Goal: Task Accomplishment & Management: Use online tool/utility

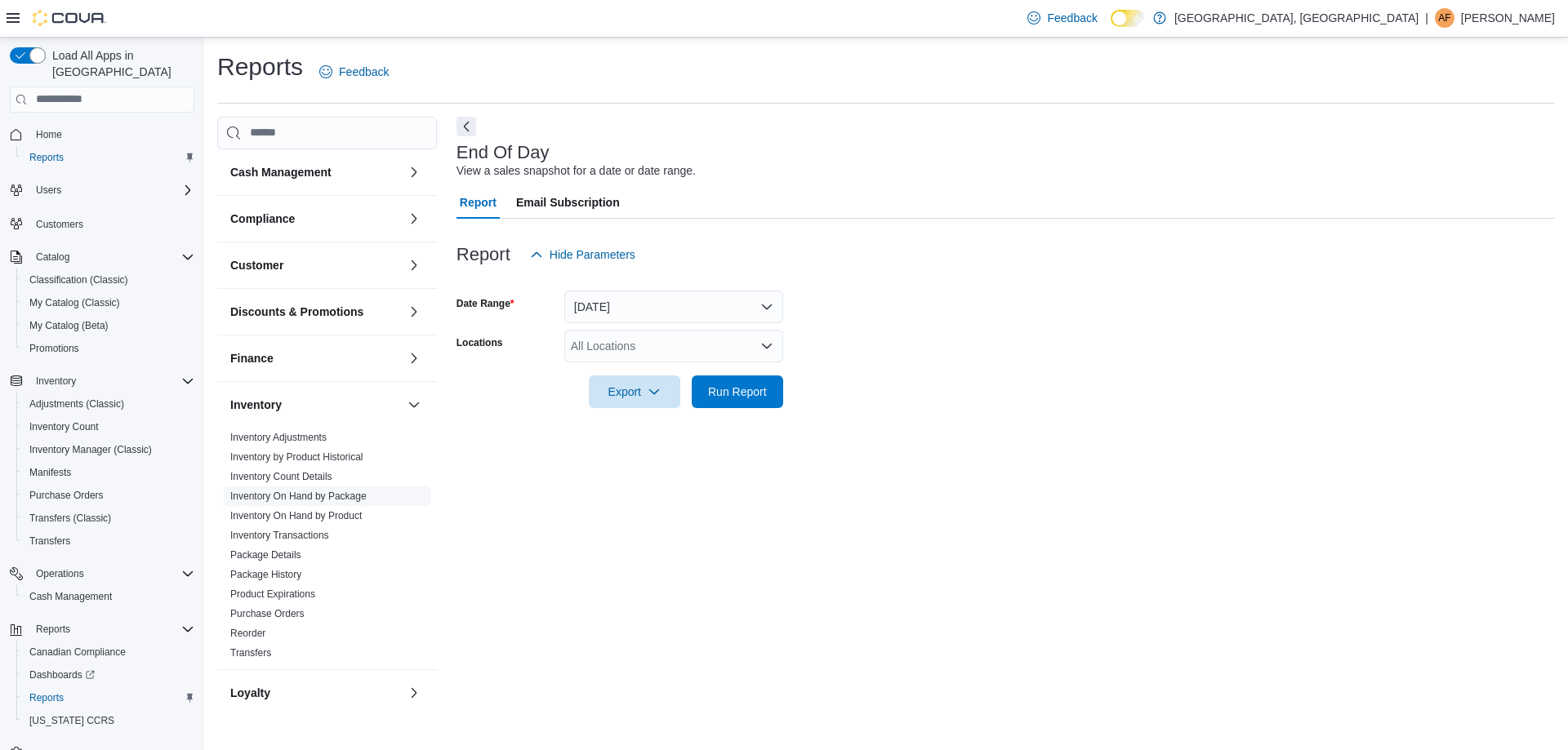
drag, startPoint x: 331, startPoint y: 477, endPoint x: 412, endPoint y: 492, distance: 82.4
click at [331, 477] on link "Inventory Count Details" at bounding box center [281, 477] width 102 height 12
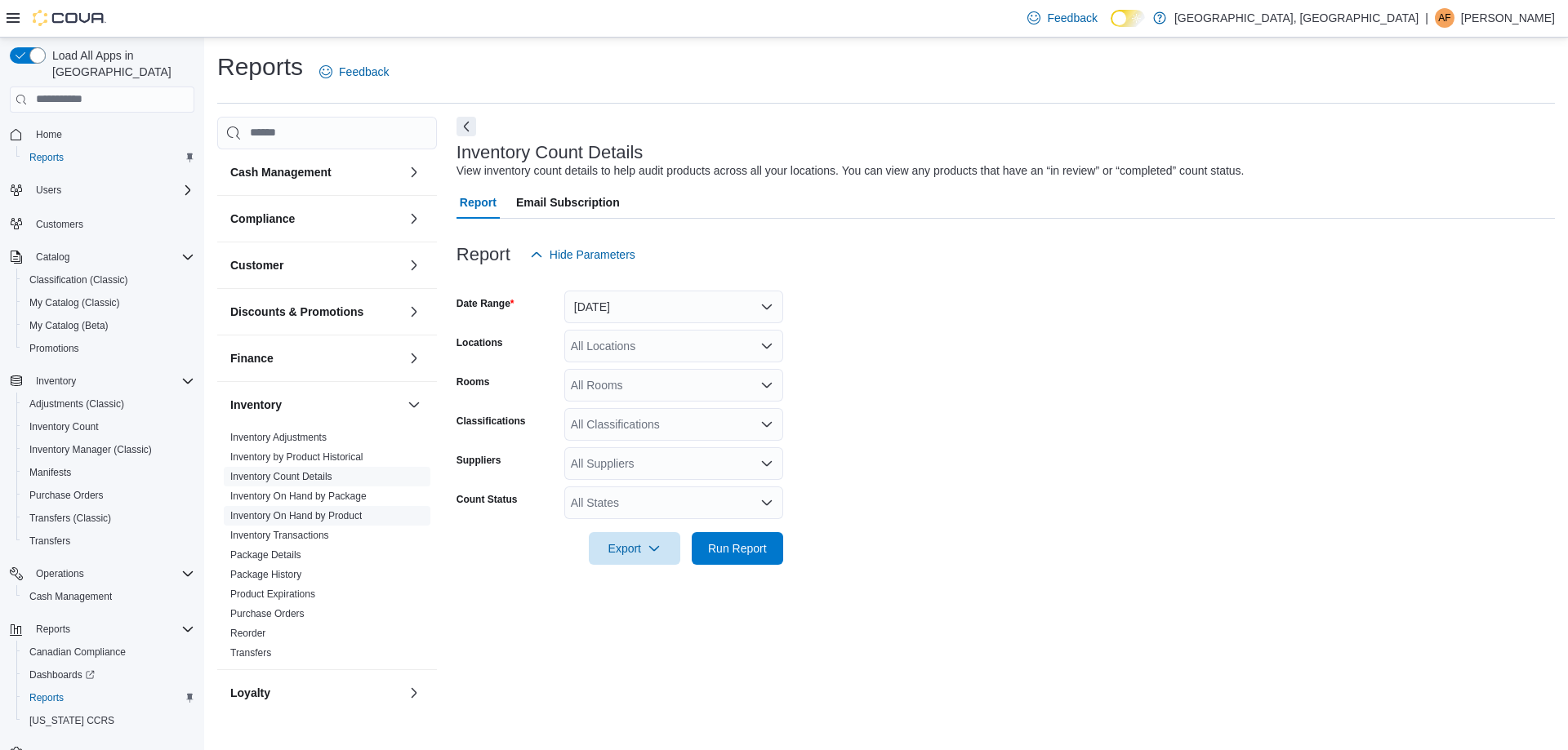
click at [361, 513] on link "Inventory On Hand by Product" at bounding box center [296, 516] width 132 height 12
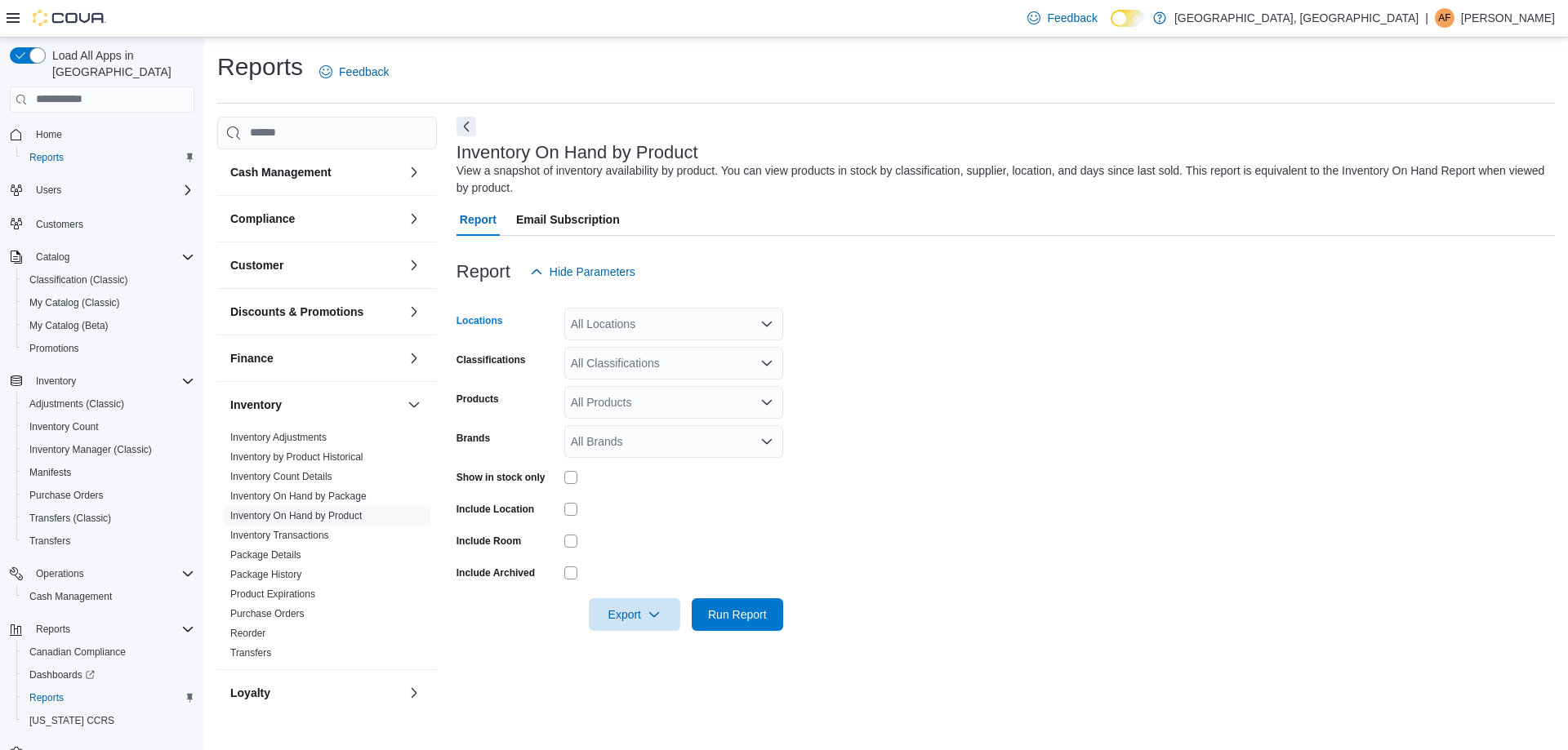
click at [681, 320] on div "All Locations" at bounding box center [673, 324] width 219 height 33
click at [674, 376] on span "[STREET_ADDRESS]" at bounding box center [656, 375] width 113 height 16
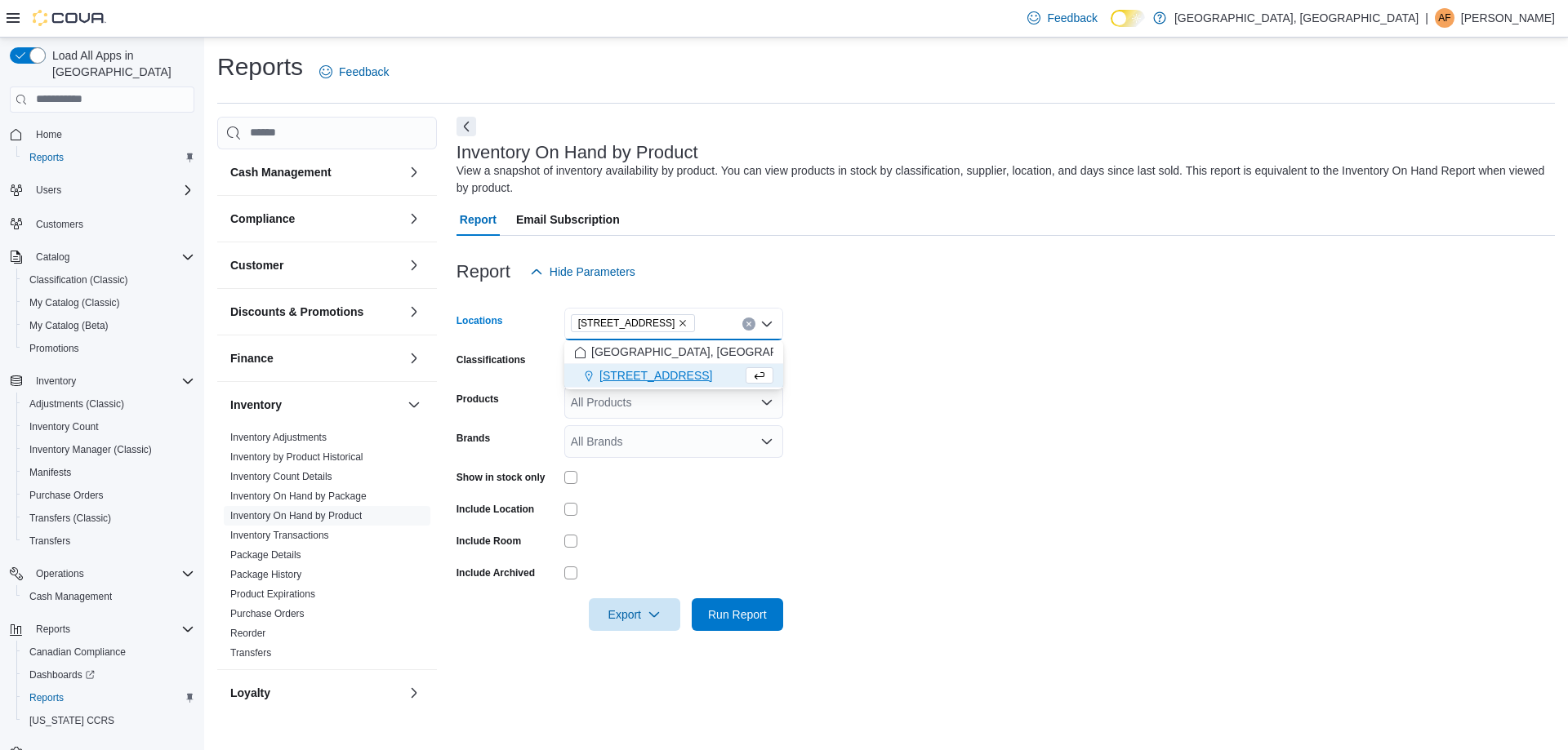
click at [915, 392] on form "Locations [STREET_ADDRESS] Selected. [STREET_ADDRESS] Press Backspace to delete…" at bounding box center [1005, 459] width 1098 height 342
click at [740, 364] on div "All Classifications" at bounding box center [673, 362] width 219 height 33
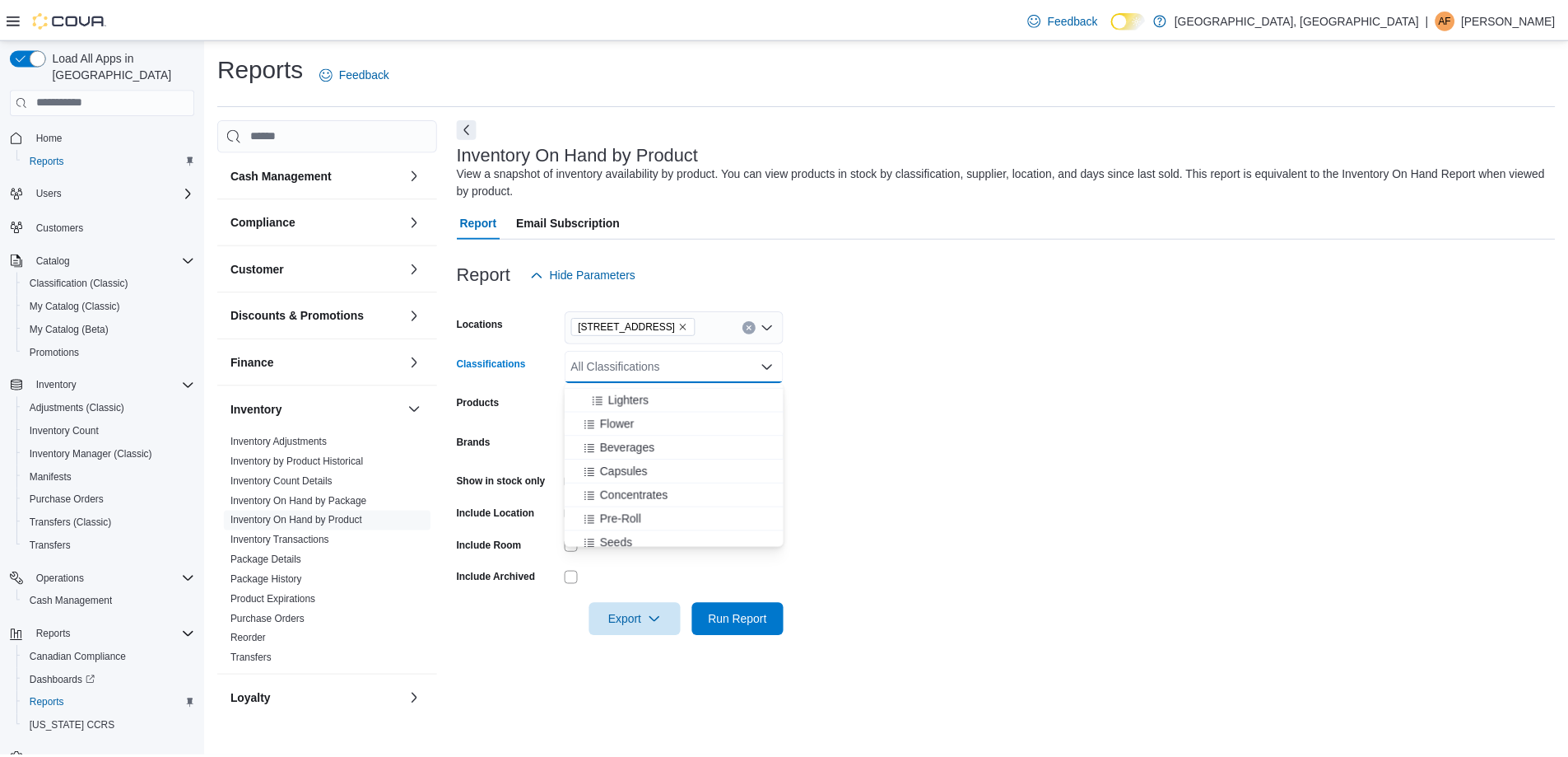
scroll to position [411, 0]
click at [654, 461] on div "Flower" at bounding box center [679, 460] width 201 height 16
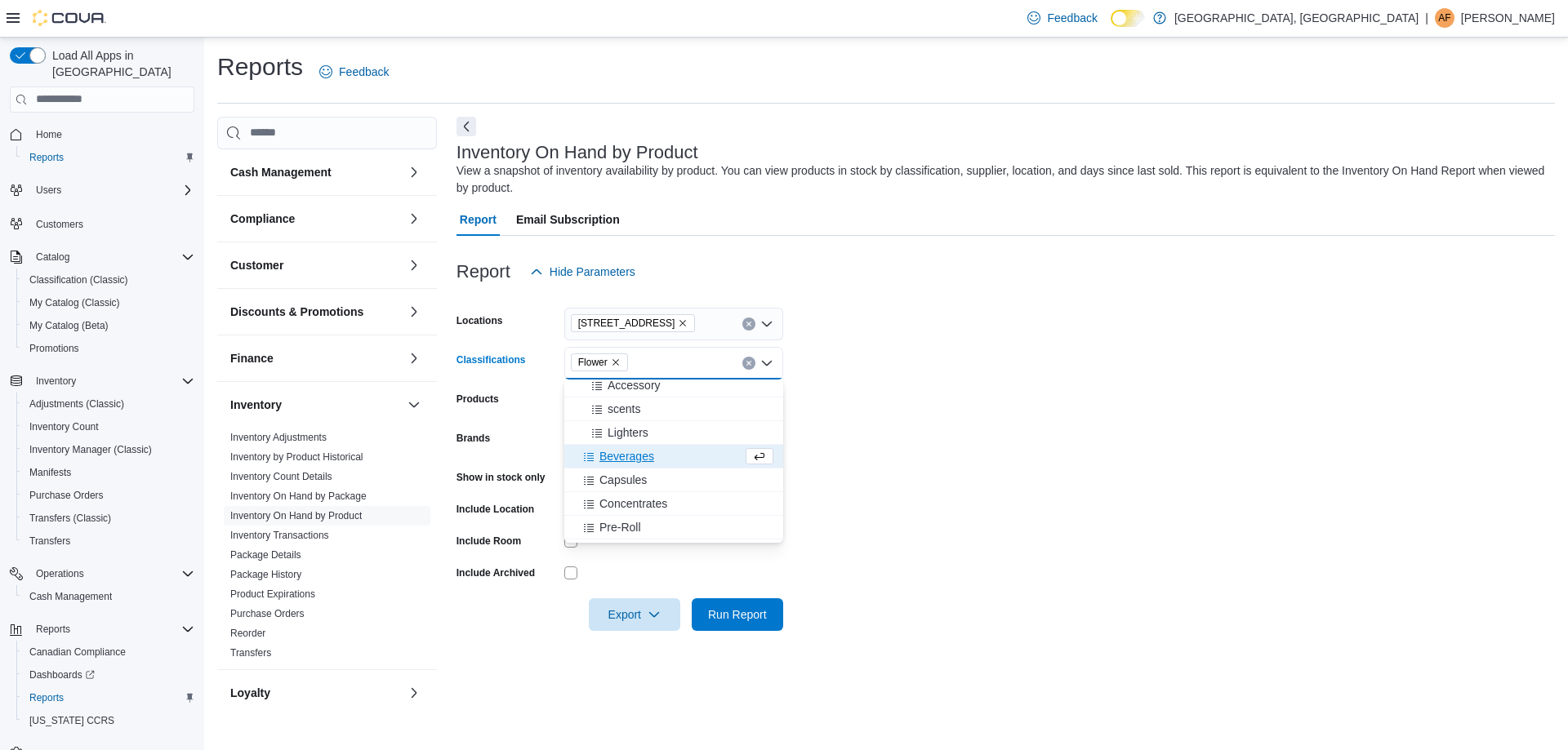
click at [636, 455] on span "Beverages" at bounding box center [627, 455] width 54 height 16
click at [637, 456] on span "Capsules" at bounding box center [623, 455] width 48 height 16
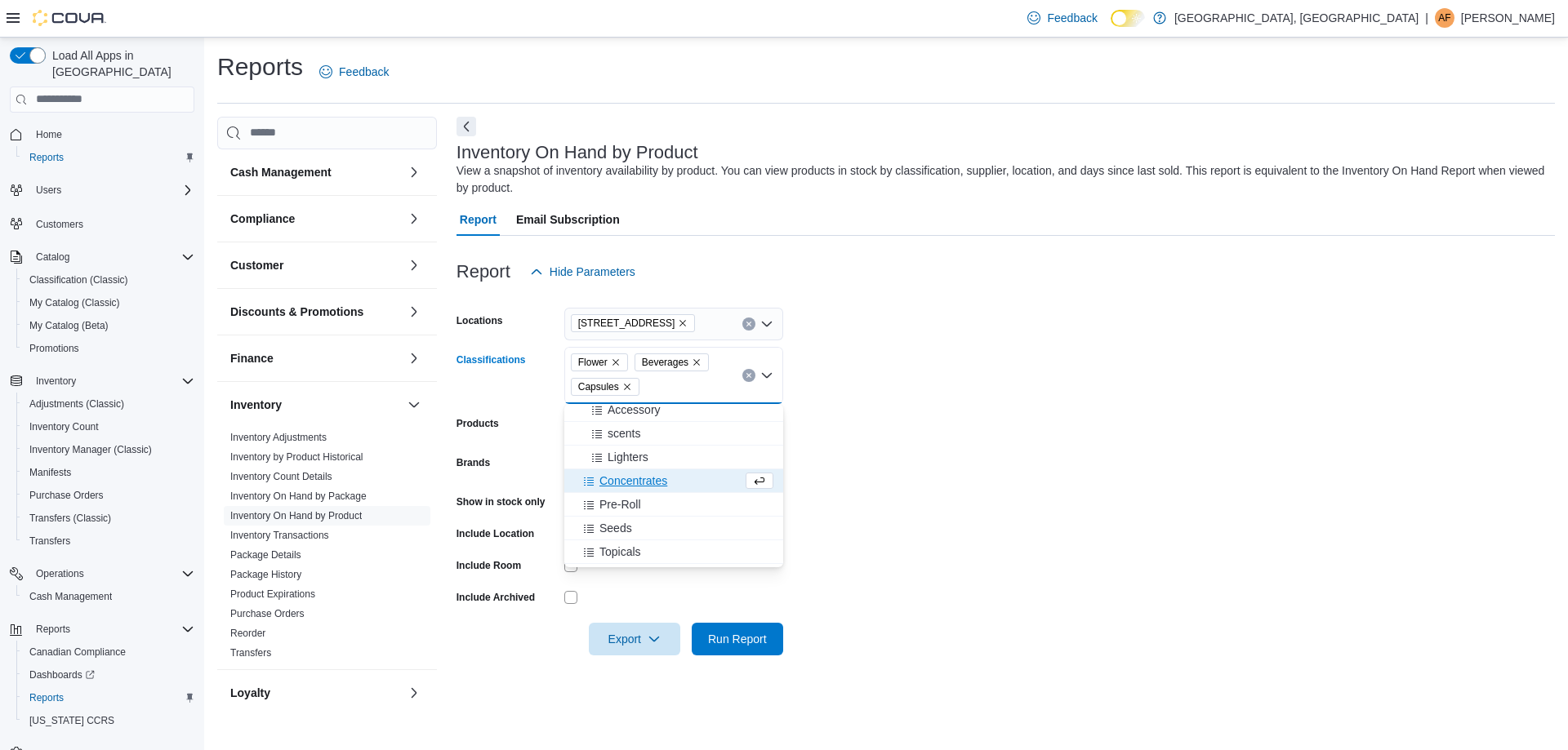
click at [630, 485] on span "Concentrates" at bounding box center [633, 480] width 68 height 16
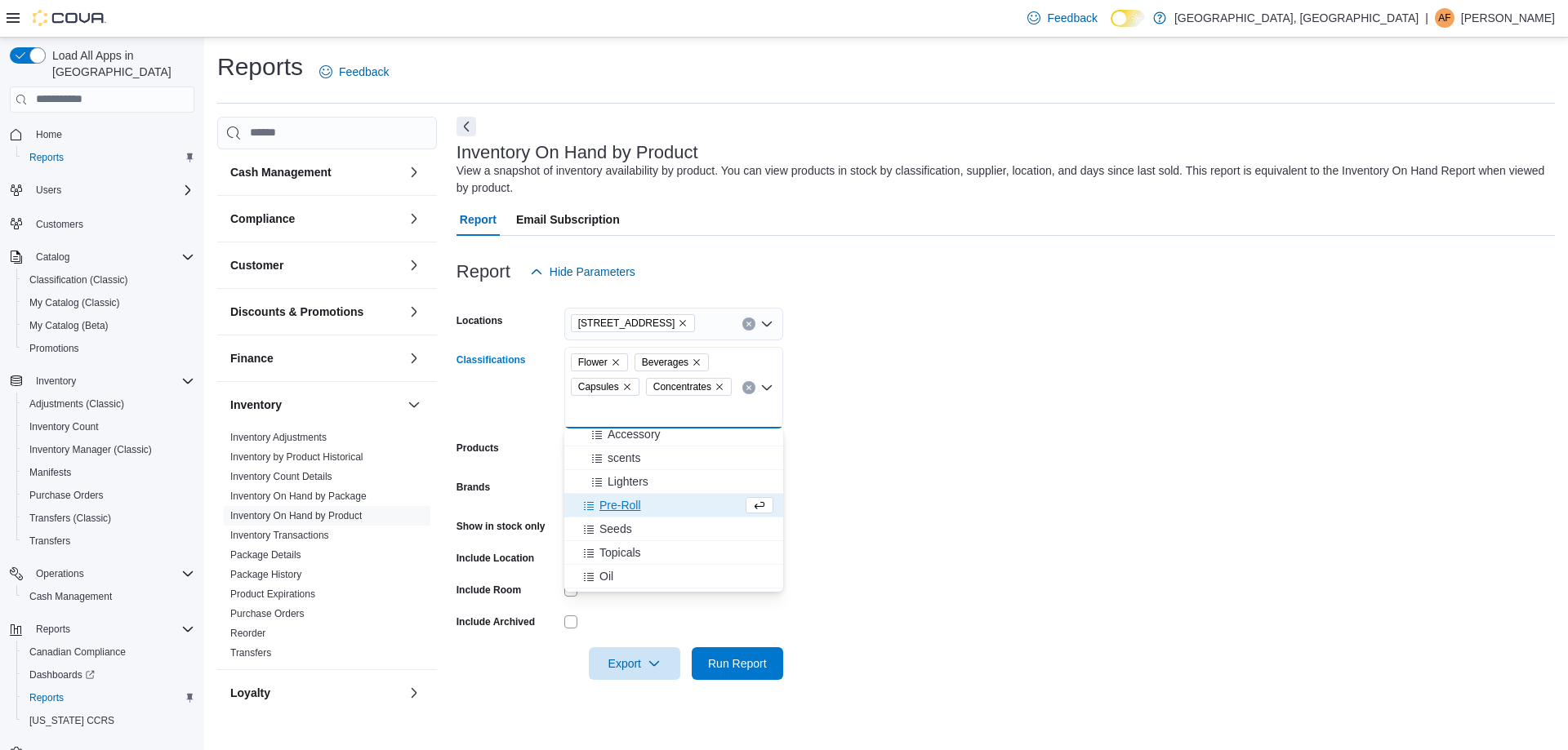
click at [627, 505] on span "Pre-Roll" at bounding box center [621, 505] width 42 height 16
click at [626, 506] on span "Seeds" at bounding box center [616, 505] width 33 height 16
click at [627, 507] on span "Topicals" at bounding box center [621, 505] width 42 height 16
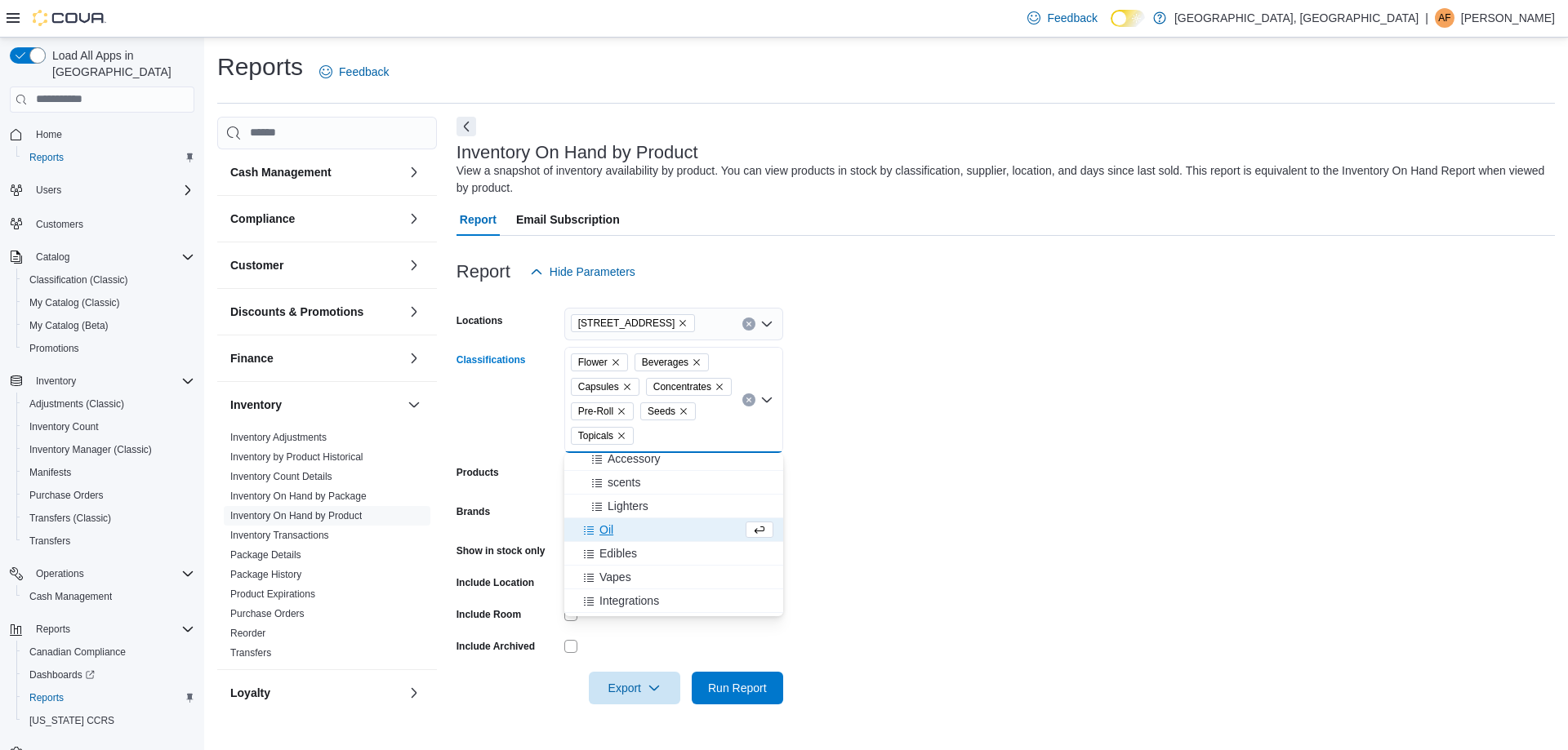
click at [609, 530] on span "Oil" at bounding box center [606, 529] width 14 height 16
click at [634, 532] on span "Edibles" at bounding box center [618, 529] width 38 height 16
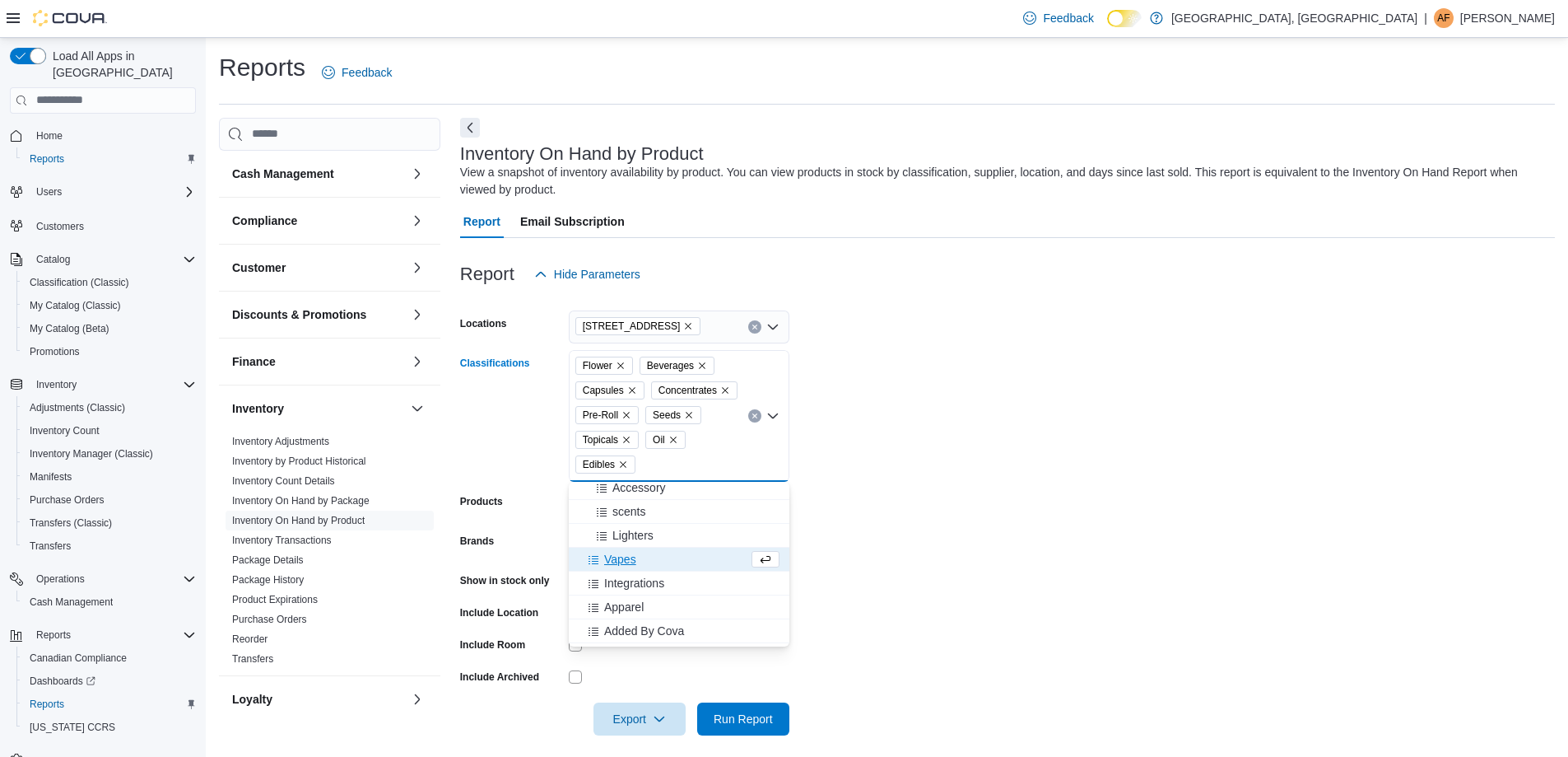
click at [627, 557] on span "Vapes" at bounding box center [621, 558] width 32 height 16
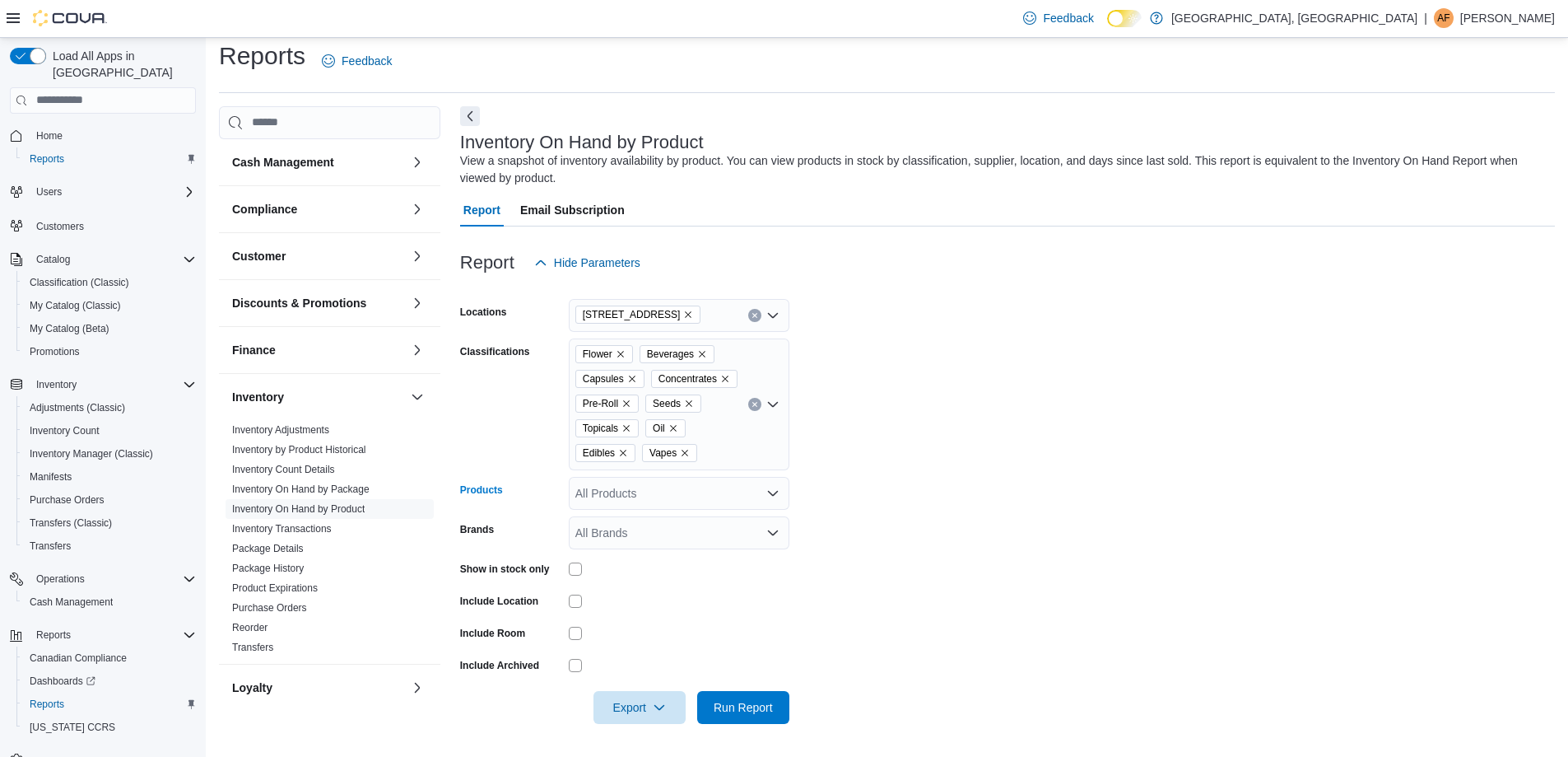
click at [714, 498] on div "All Products" at bounding box center [679, 493] width 220 height 33
click at [1067, 488] on form "Locations [STREET_ADDRESS] Classifications Flower Beverages Capsules Concentrat…" at bounding box center [1007, 502] width 1095 height 444
click at [768, 492] on icon "Open list of options" at bounding box center [773, 493] width 10 height 5
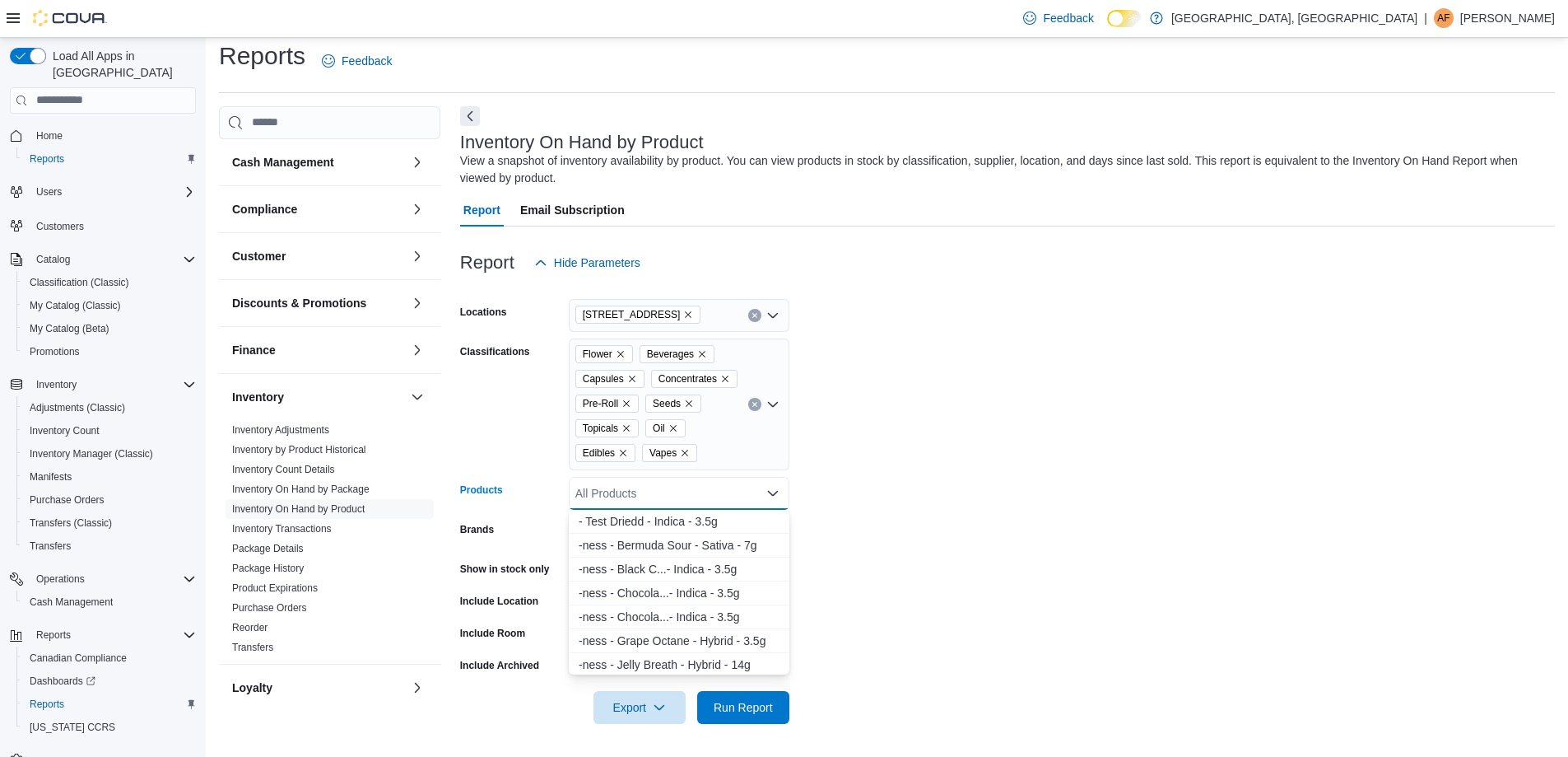
click at [963, 477] on form "Locations [STREET_ADDRESS] Classifications Flower Beverages Capsules Concentrat…" at bounding box center [1007, 502] width 1095 height 444
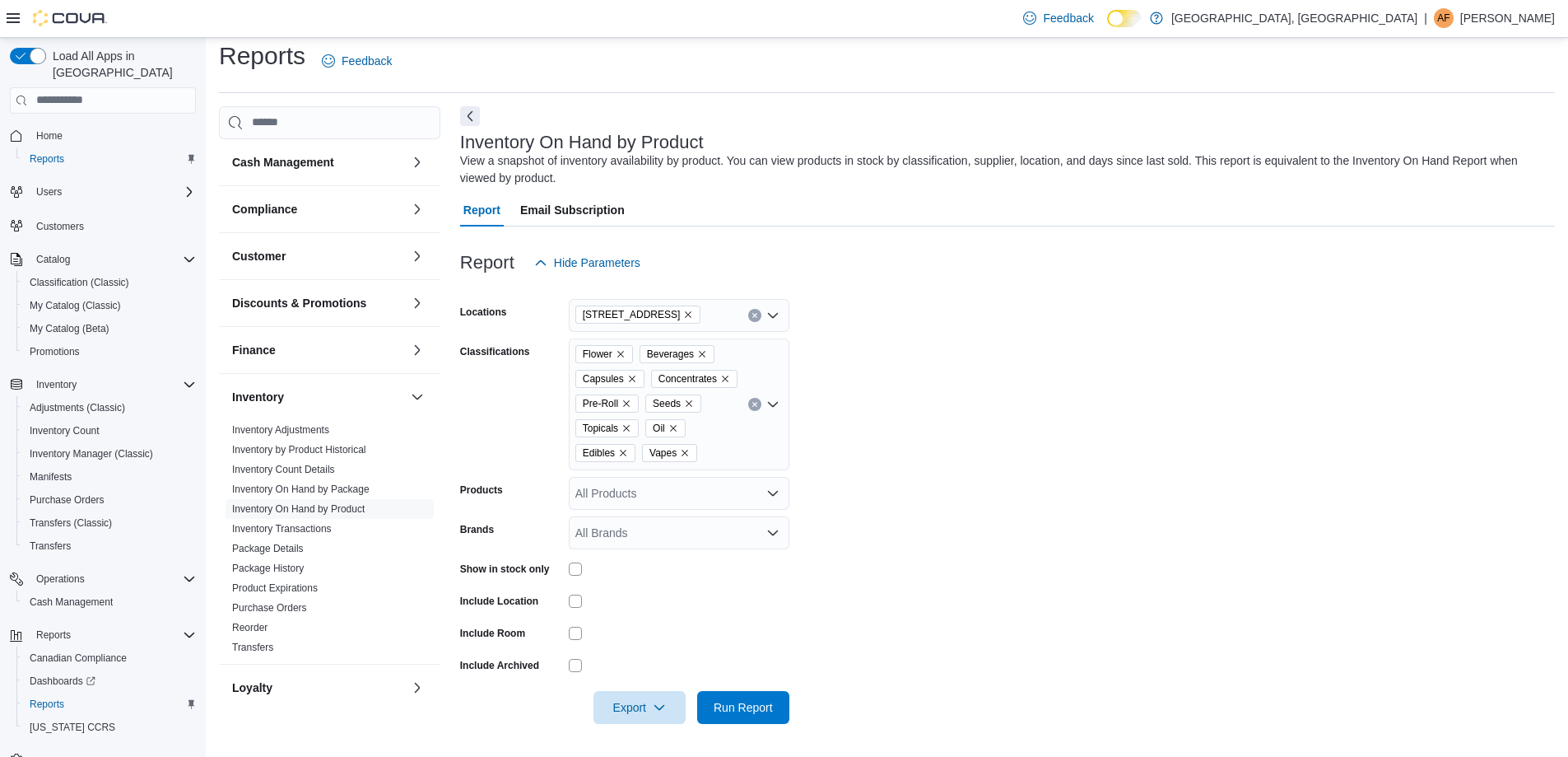
click at [757, 531] on div "All Brands" at bounding box center [679, 532] width 220 height 33
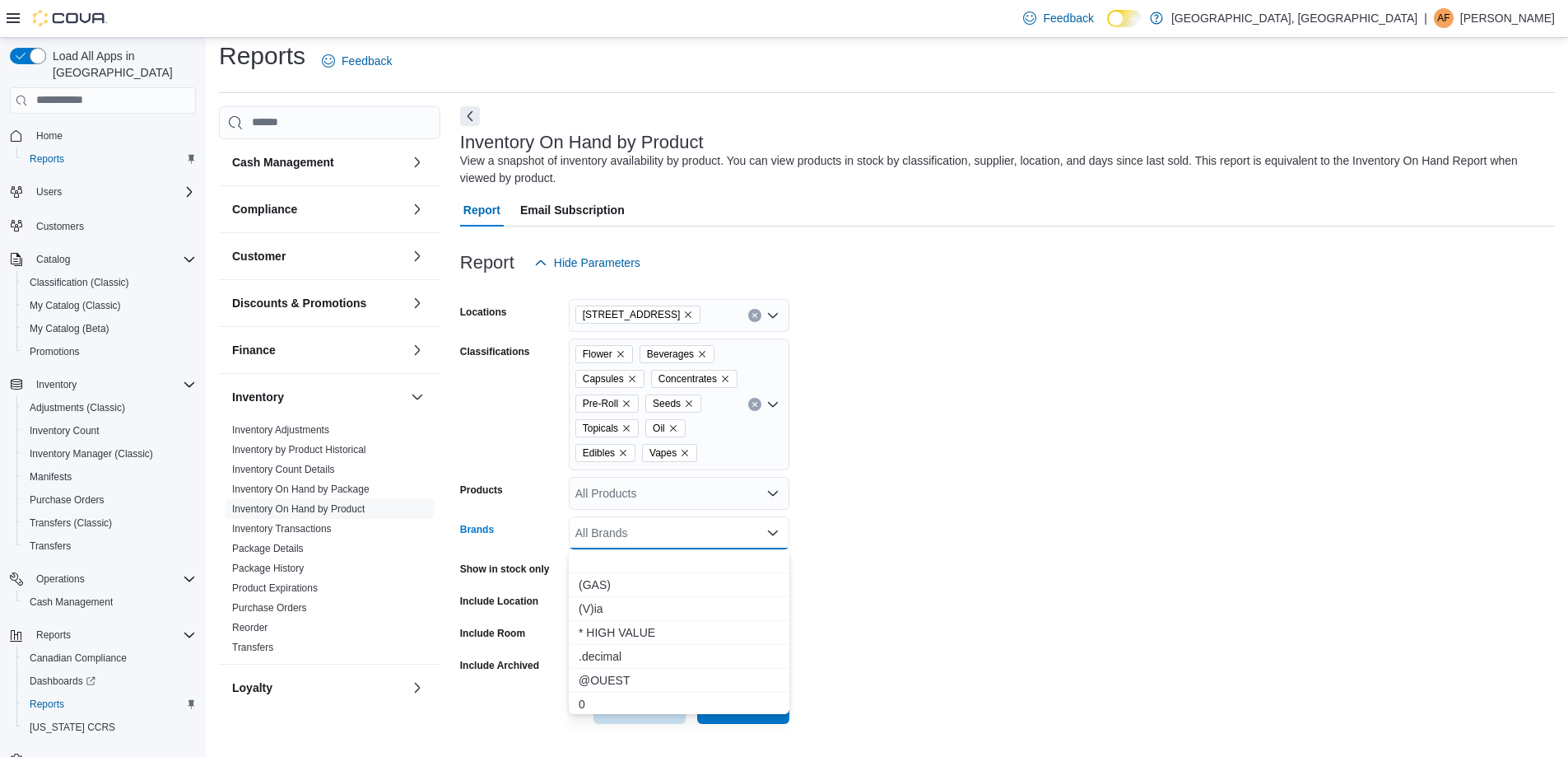
click at [932, 520] on form "Locations [STREET_ADDRESS] Classifications Flower Beverages Capsules Concentrat…" at bounding box center [1007, 502] width 1095 height 444
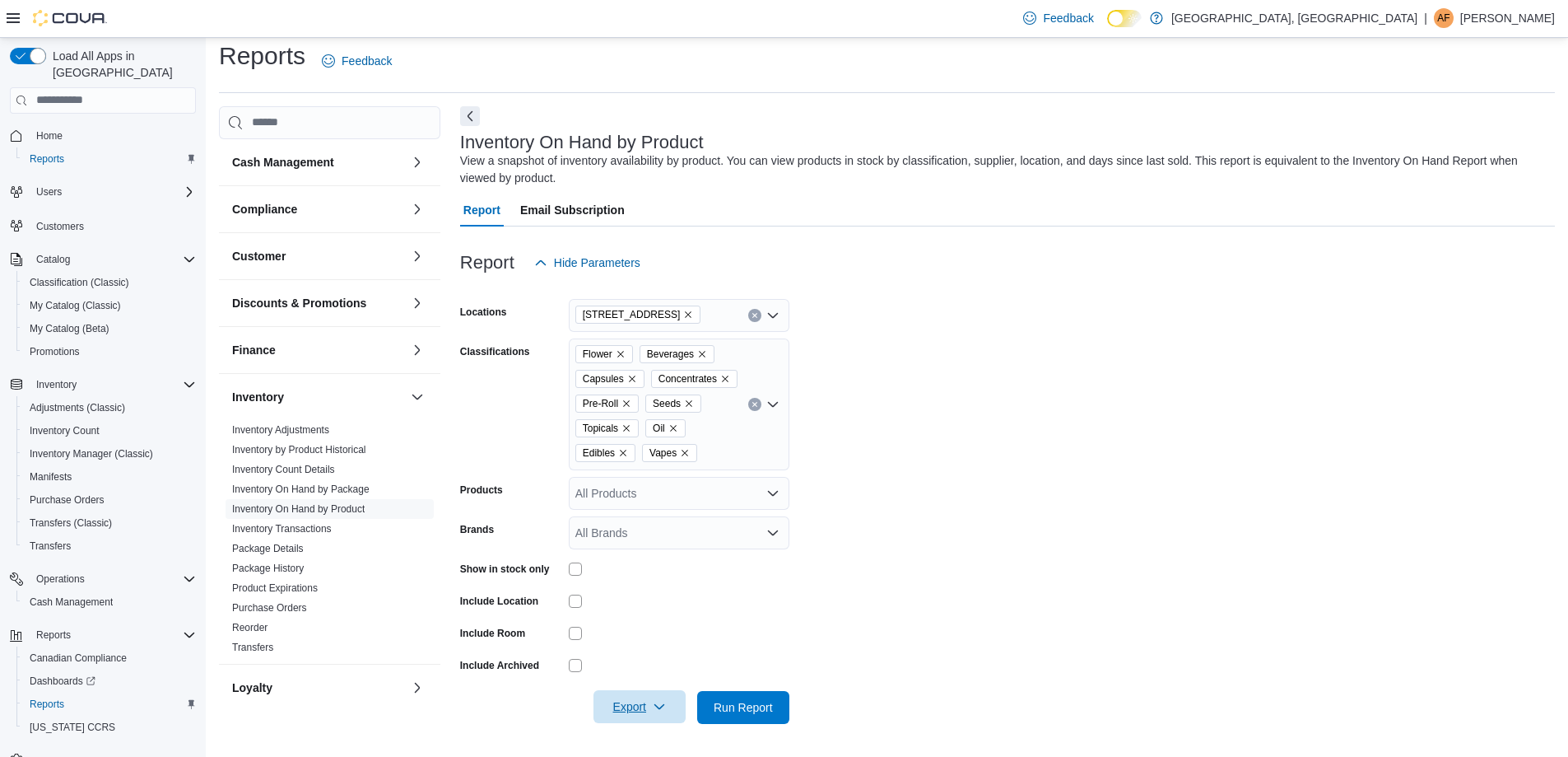
click at [662, 710] on icon "button" at bounding box center [659, 707] width 14 height 14
click at [651, 618] on button "Export to Excel" at bounding box center [642, 608] width 94 height 33
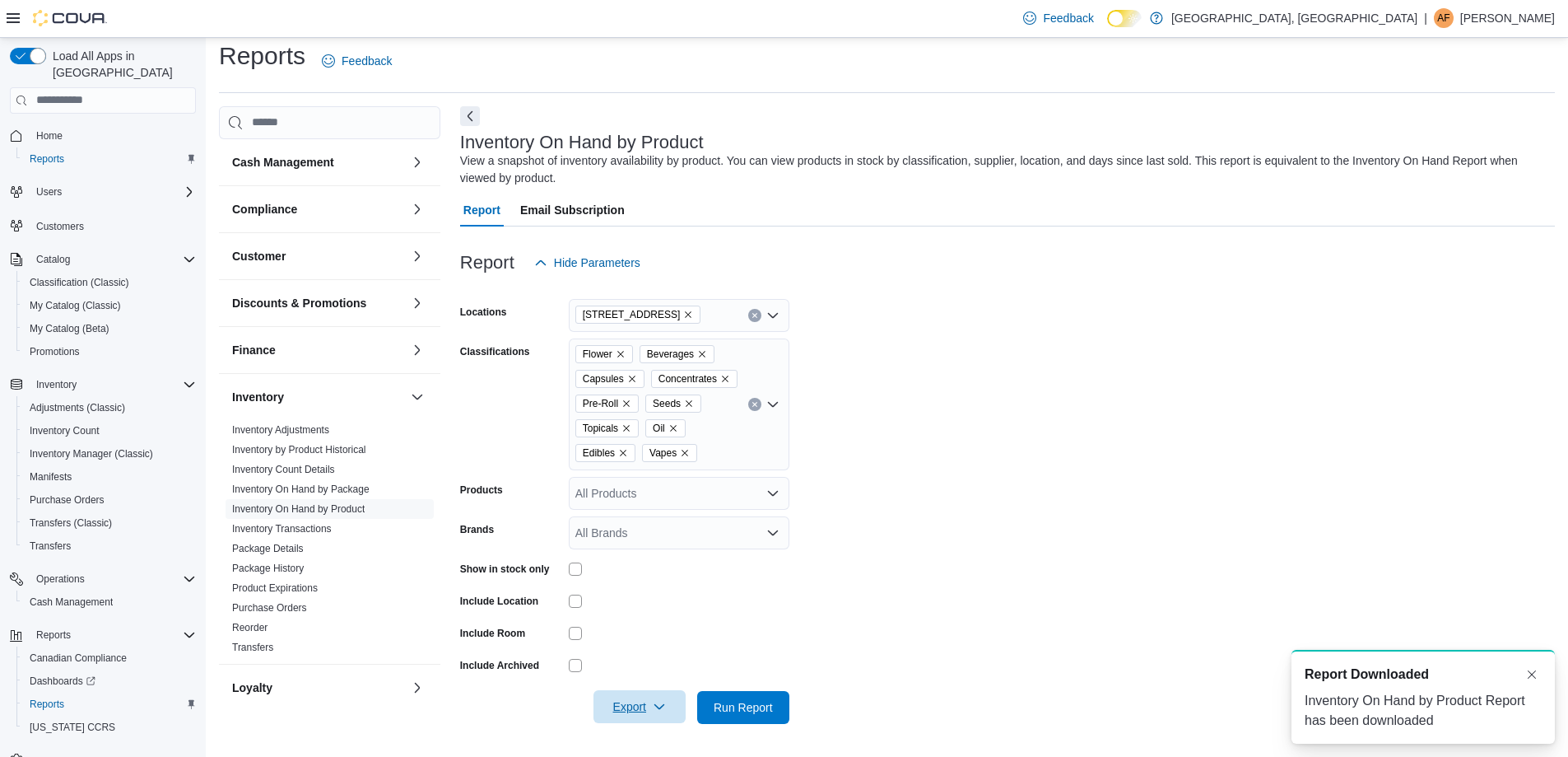
scroll to position [0, 0]
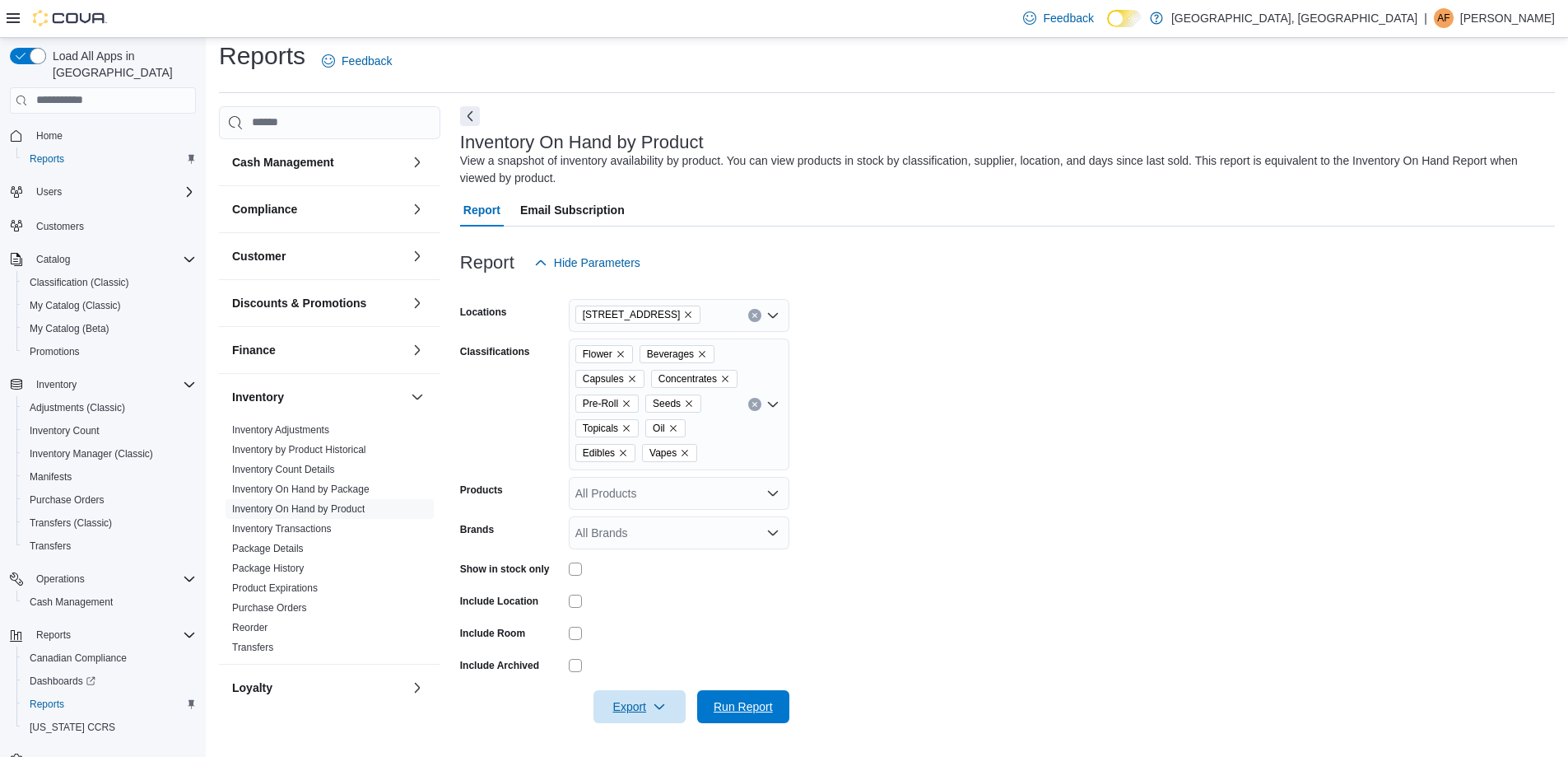
click at [724, 717] on span "Run Report" at bounding box center [743, 706] width 73 height 33
click at [628, 710] on span "Export" at bounding box center [640, 706] width 73 height 33
click at [631, 612] on span "Export to Excel" at bounding box center [643, 609] width 74 height 14
